Goal: Information Seeking & Learning: Check status

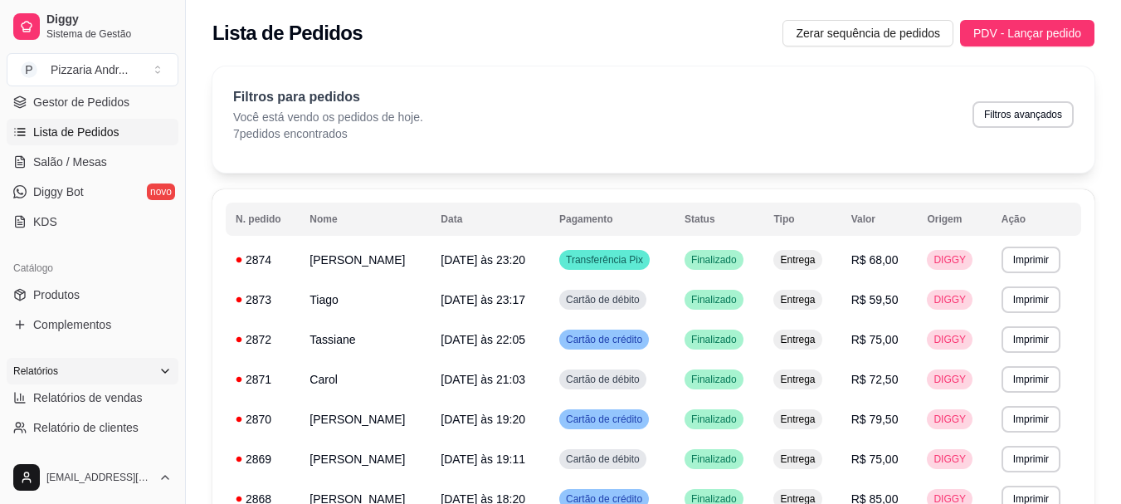
scroll to position [332, 0]
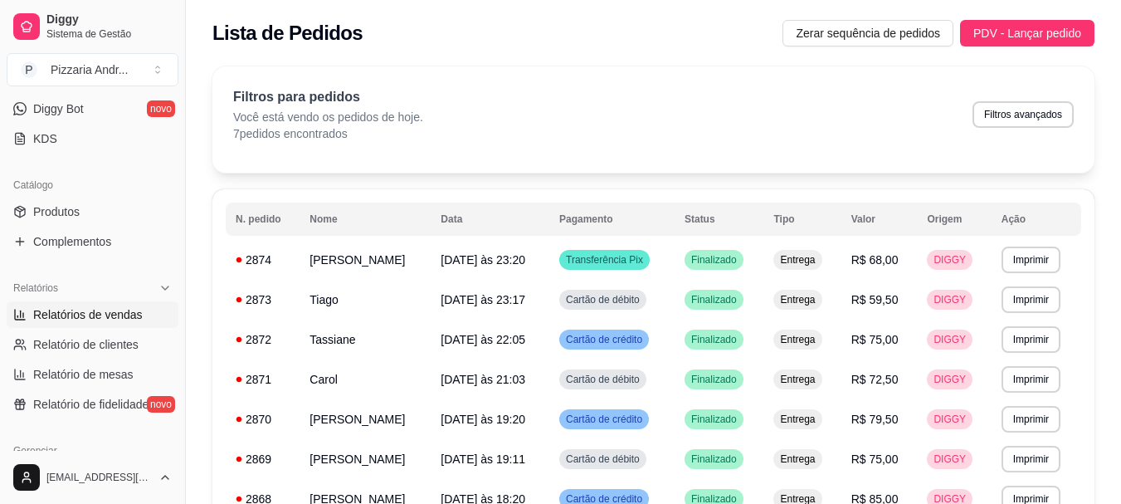
click at [75, 310] on span "Relatórios de vendas" at bounding box center [88, 314] width 110 height 17
select select "ALL"
select select "0"
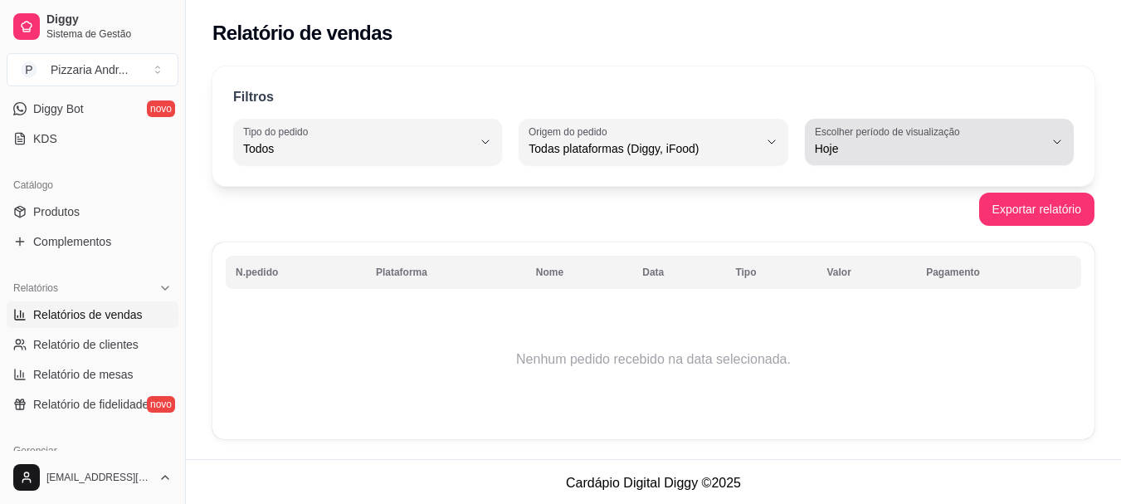
click at [1046, 141] on button "Escolher período de visualização Hoje" at bounding box center [939, 142] width 269 height 46
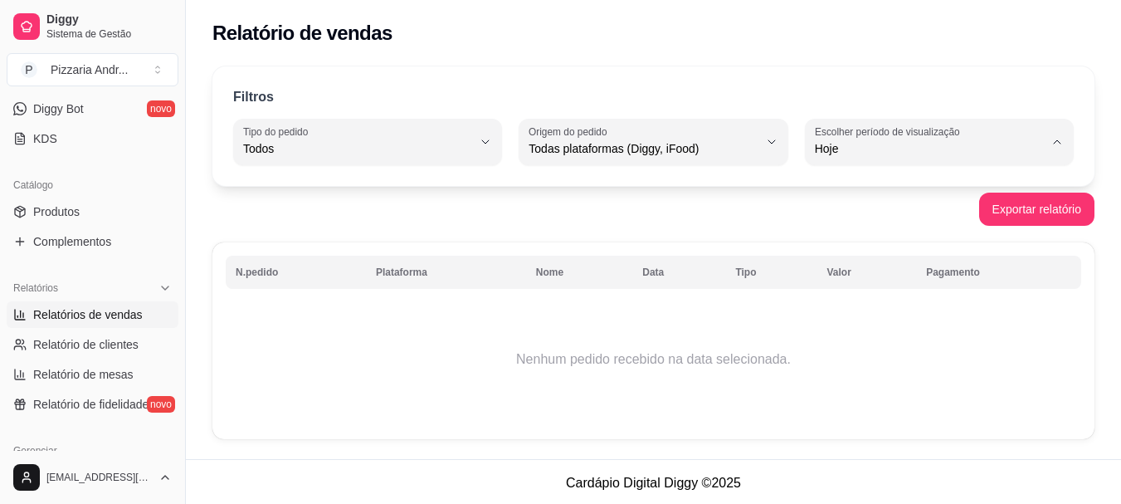
click at [895, 212] on span "Ontem" at bounding box center [930, 215] width 217 height 16
type input "1"
select select "1"
